Goal: Navigation & Orientation: Find specific page/section

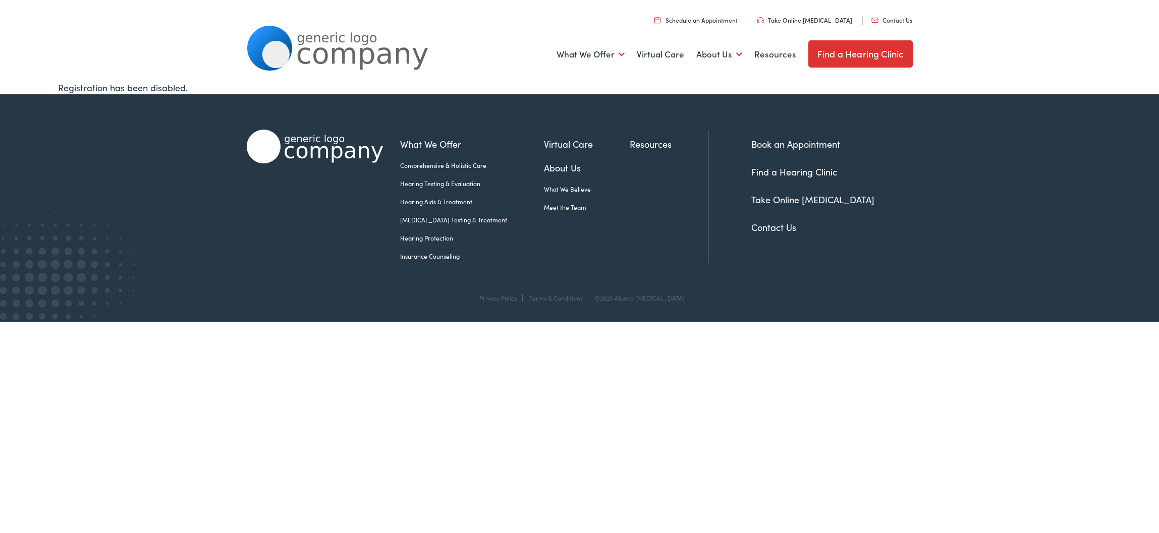
click at [342, 35] on img at bounding box center [338, 48] width 182 height 45
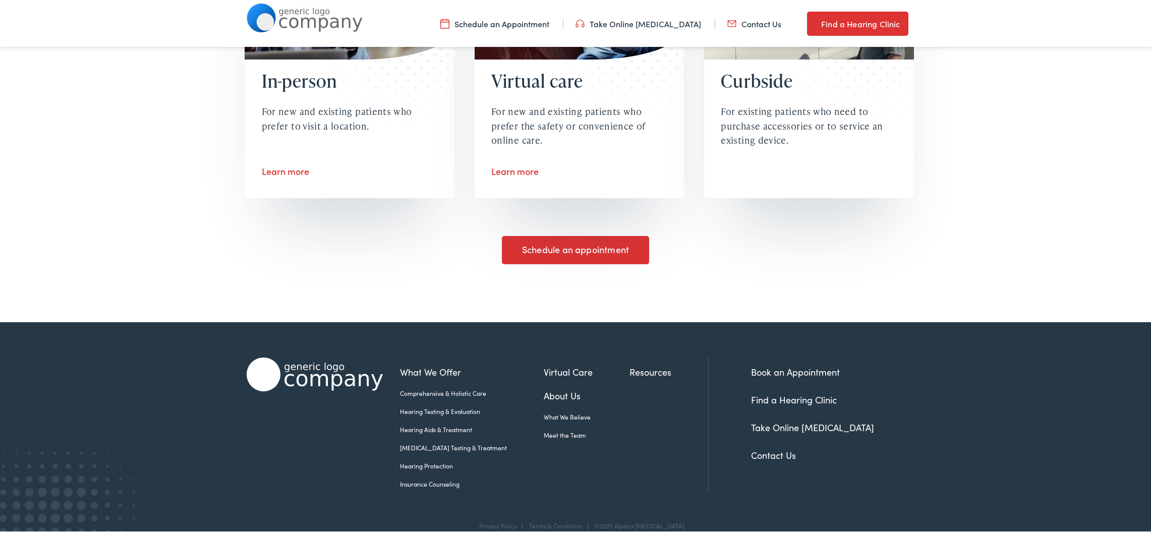
scroll to position [1821, 0]
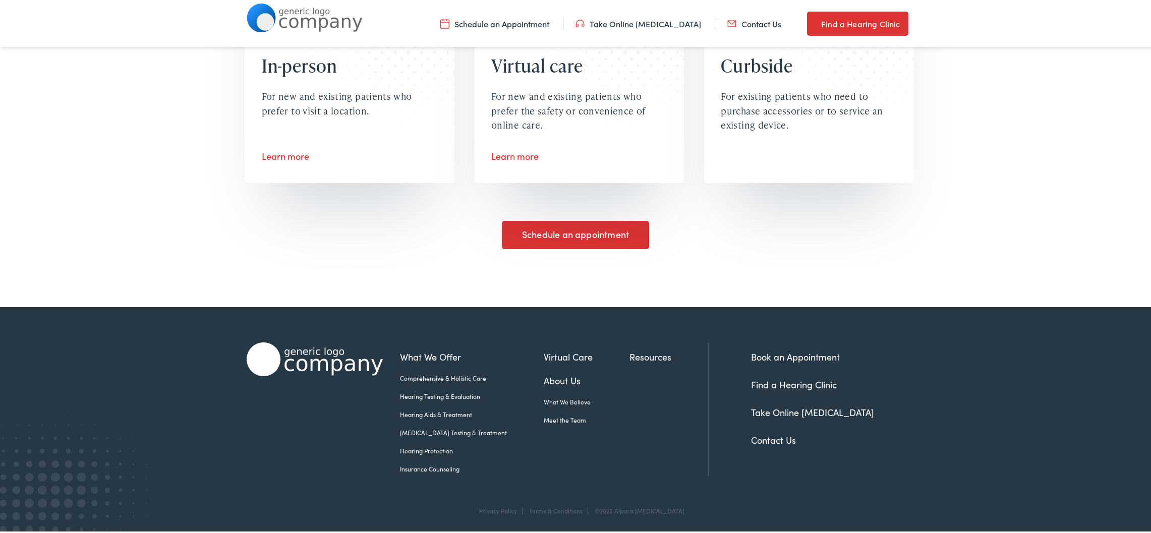
click at [761, 446] on div "Book an Appointment Find a Hearing Clinic Take Online Hearing Test Contact Us" at bounding box center [819, 408] width 187 height 134
click at [761, 441] on link "Contact Us" at bounding box center [773, 438] width 45 height 13
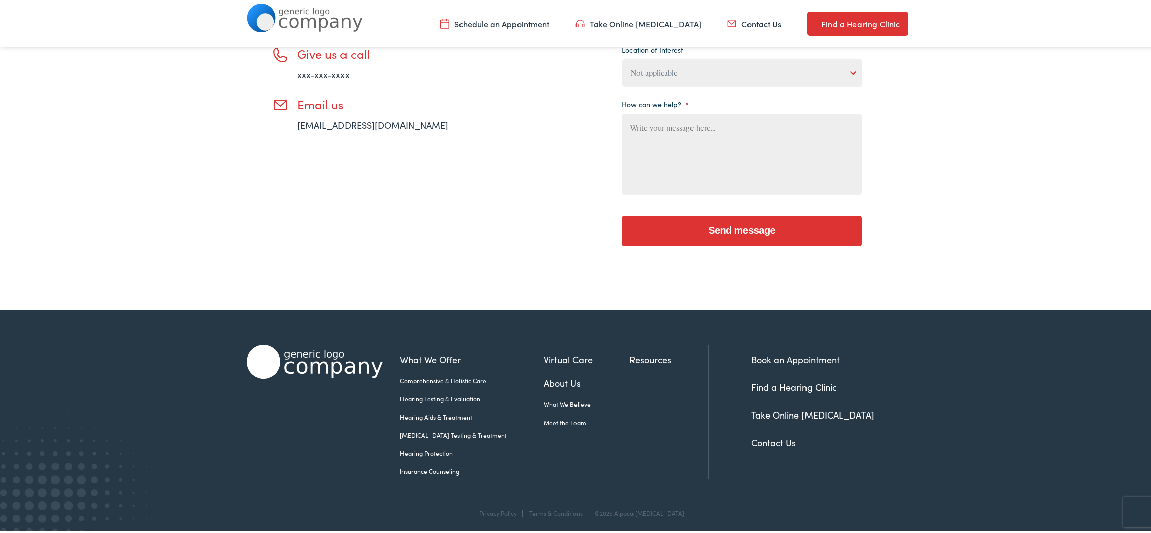
scroll to position [305, 0]
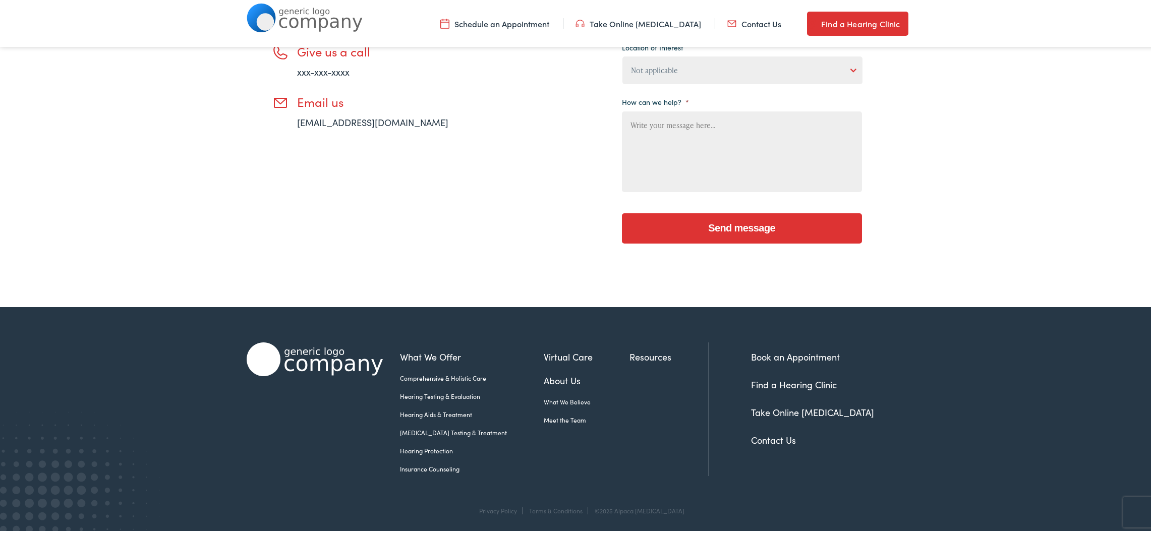
click at [559, 424] on li "About Us What We Believe Meet the Team" at bounding box center [587, 402] width 86 height 60
click at [557, 420] on link "Meet the Team" at bounding box center [587, 418] width 86 height 9
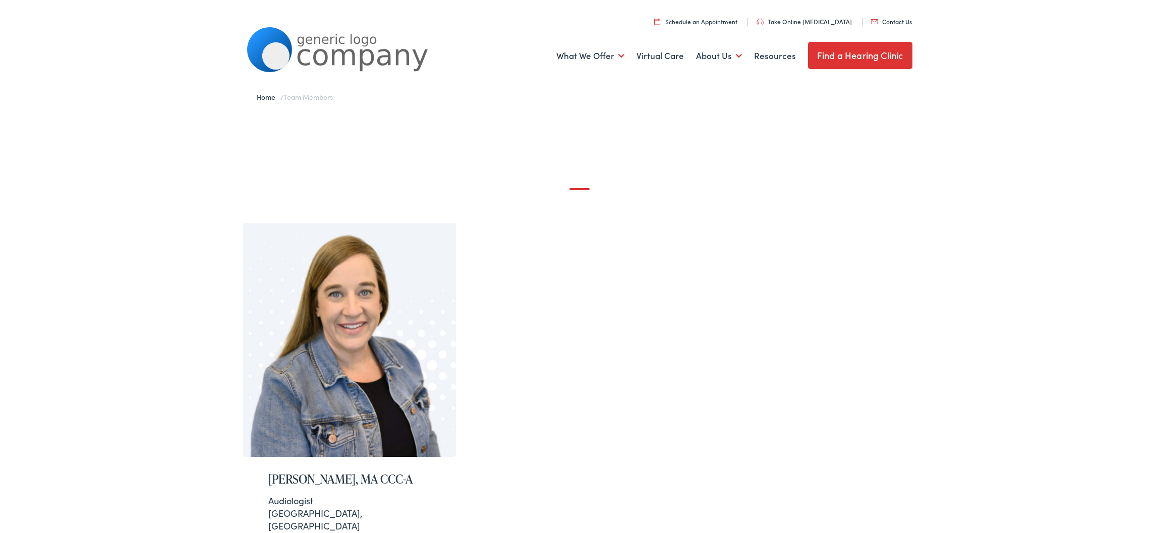
click at [313, 50] on img at bounding box center [338, 48] width 182 height 45
